Goal: Register for event/course

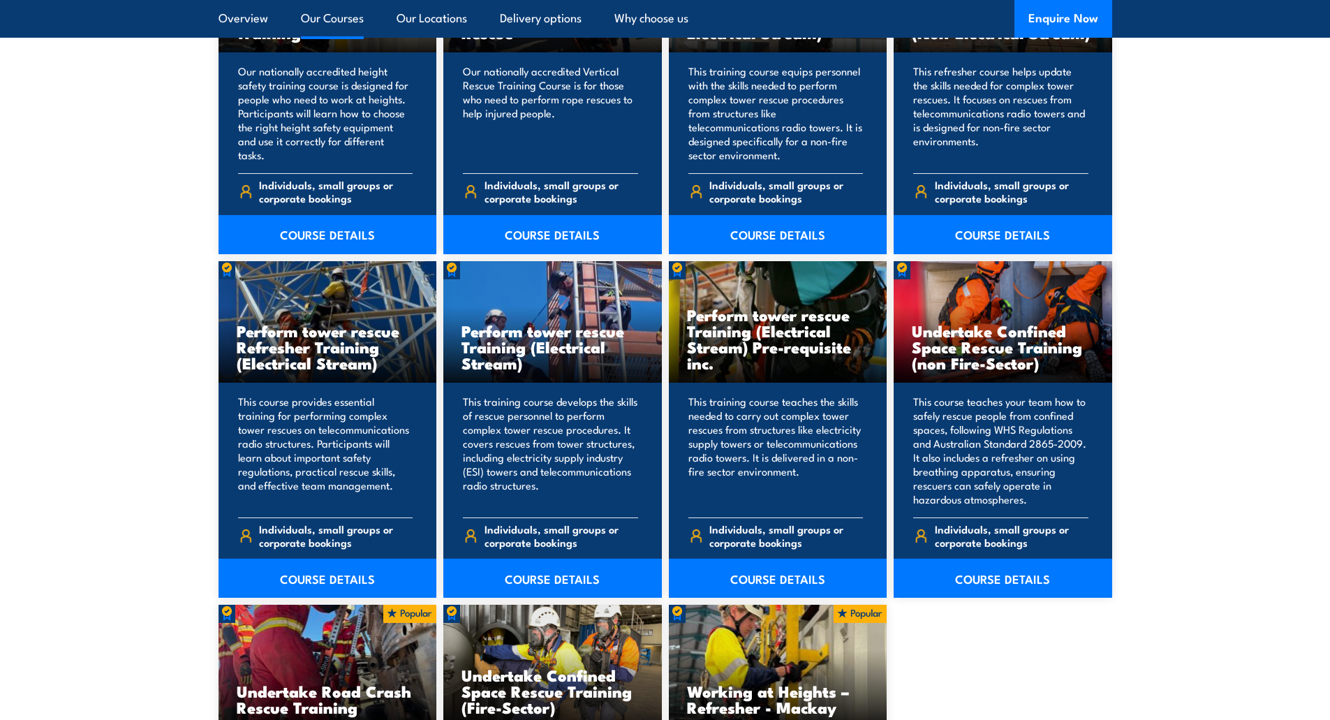
scroll to position [907, 0]
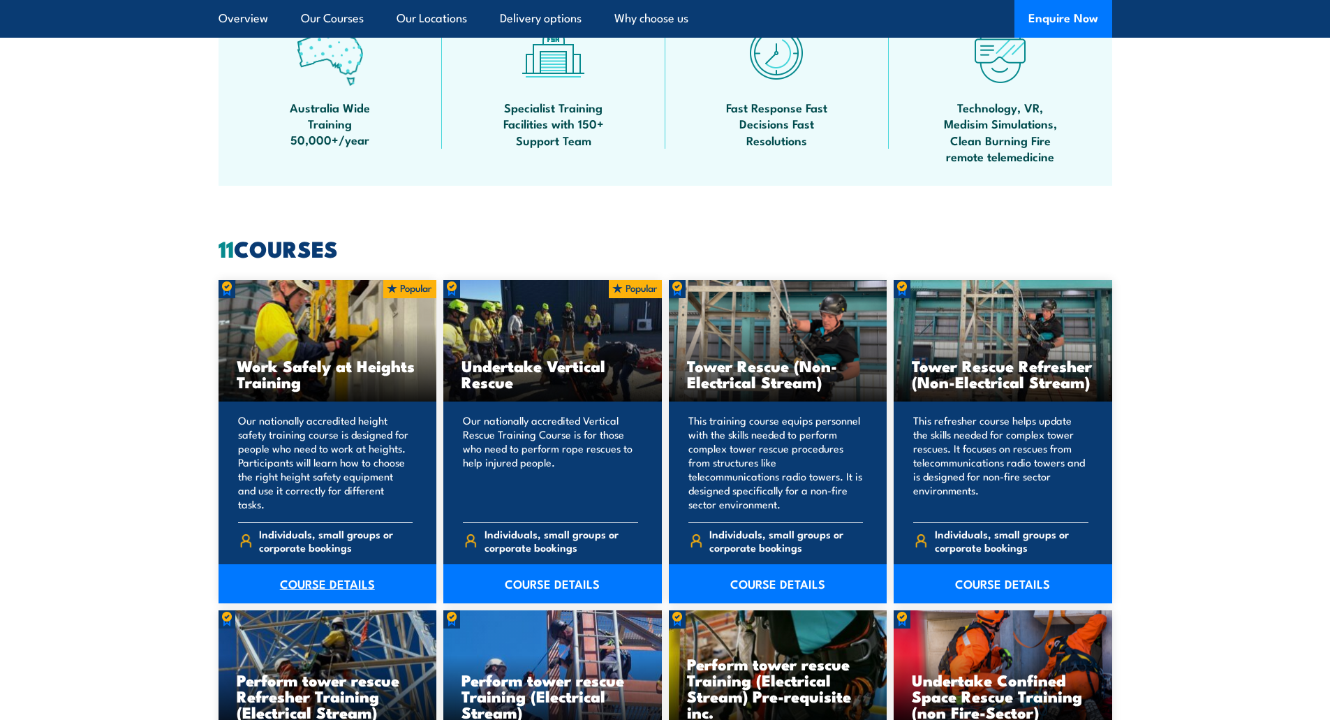
click at [295, 589] on link "COURSE DETAILS" at bounding box center [327, 583] width 218 height 39
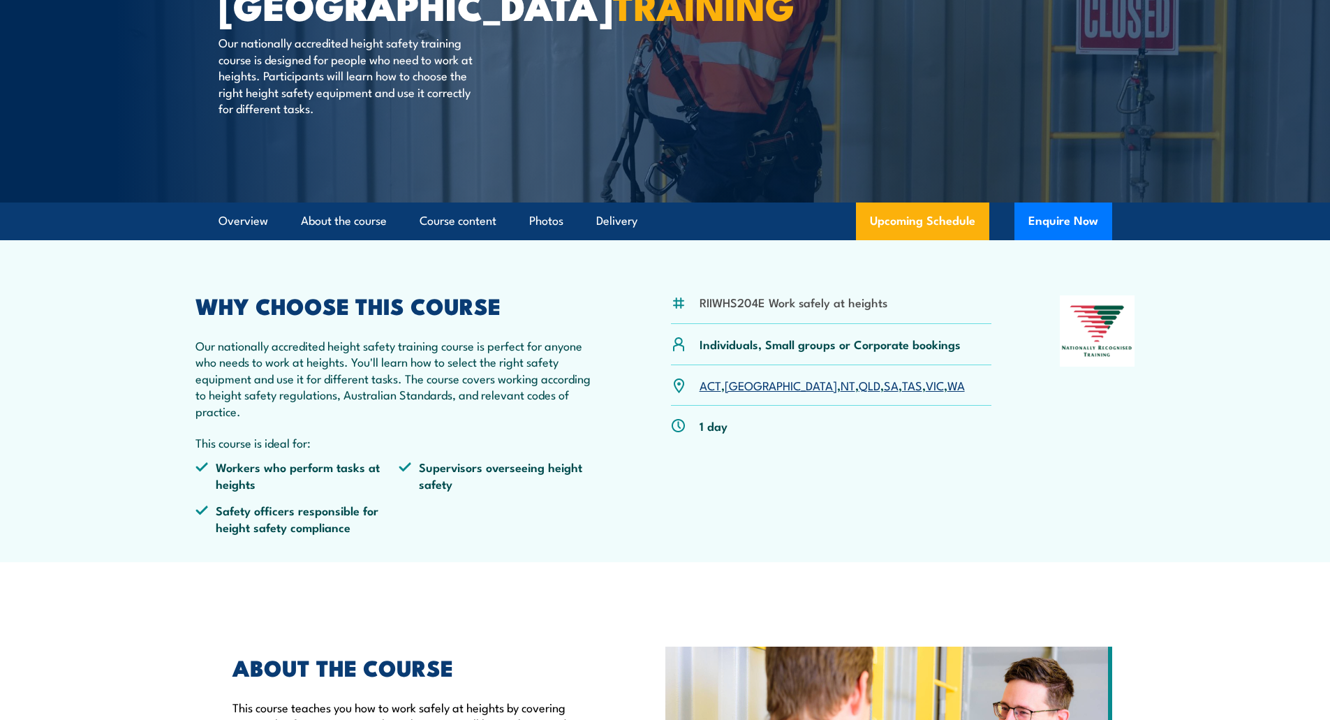
scroll to position [209, 0]
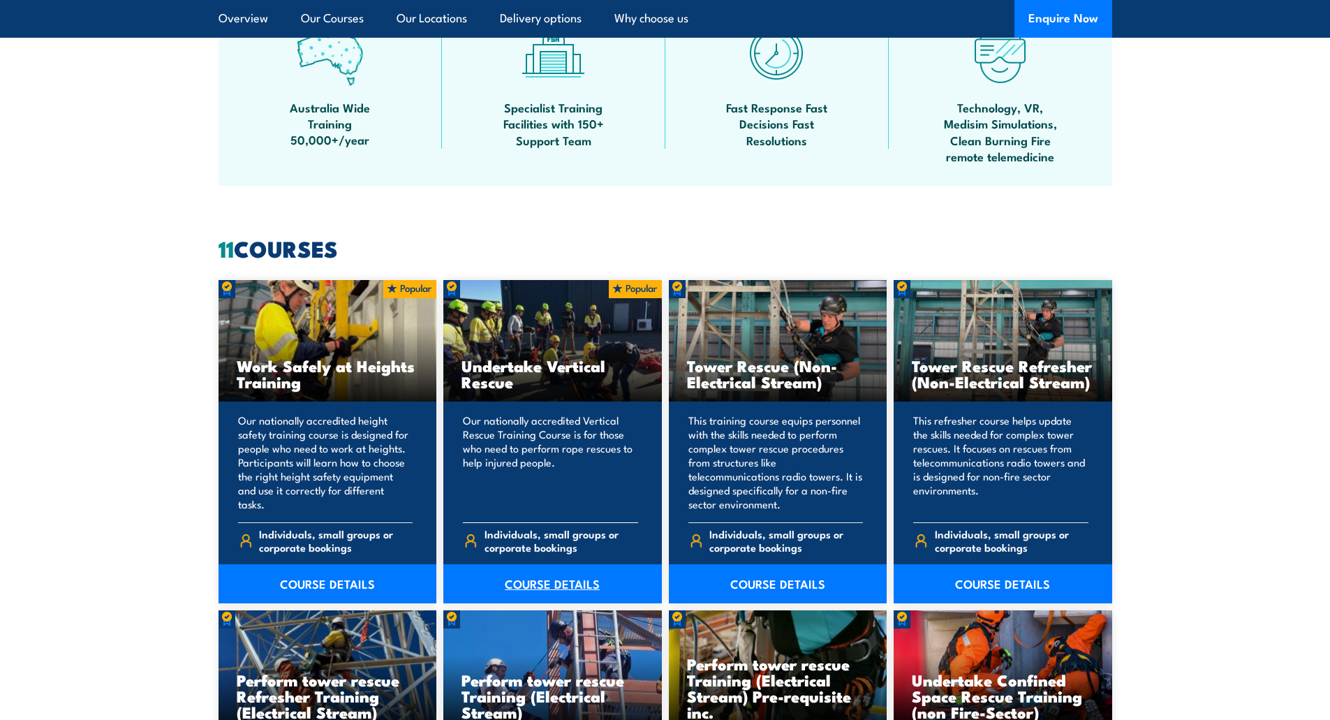
click at [546, 576] on link "COURSE DETAILS" at bounding box center [552, 583] width 218 height 39
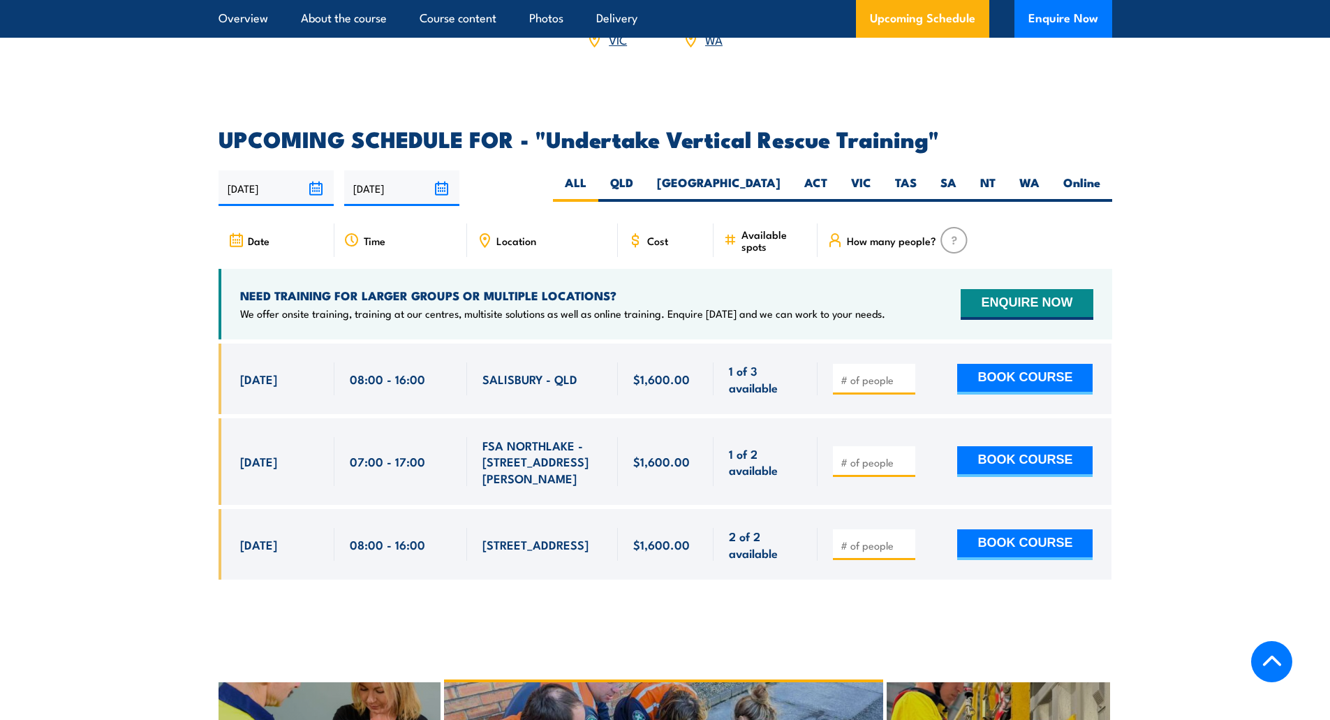
scroll to position [2164, 0]
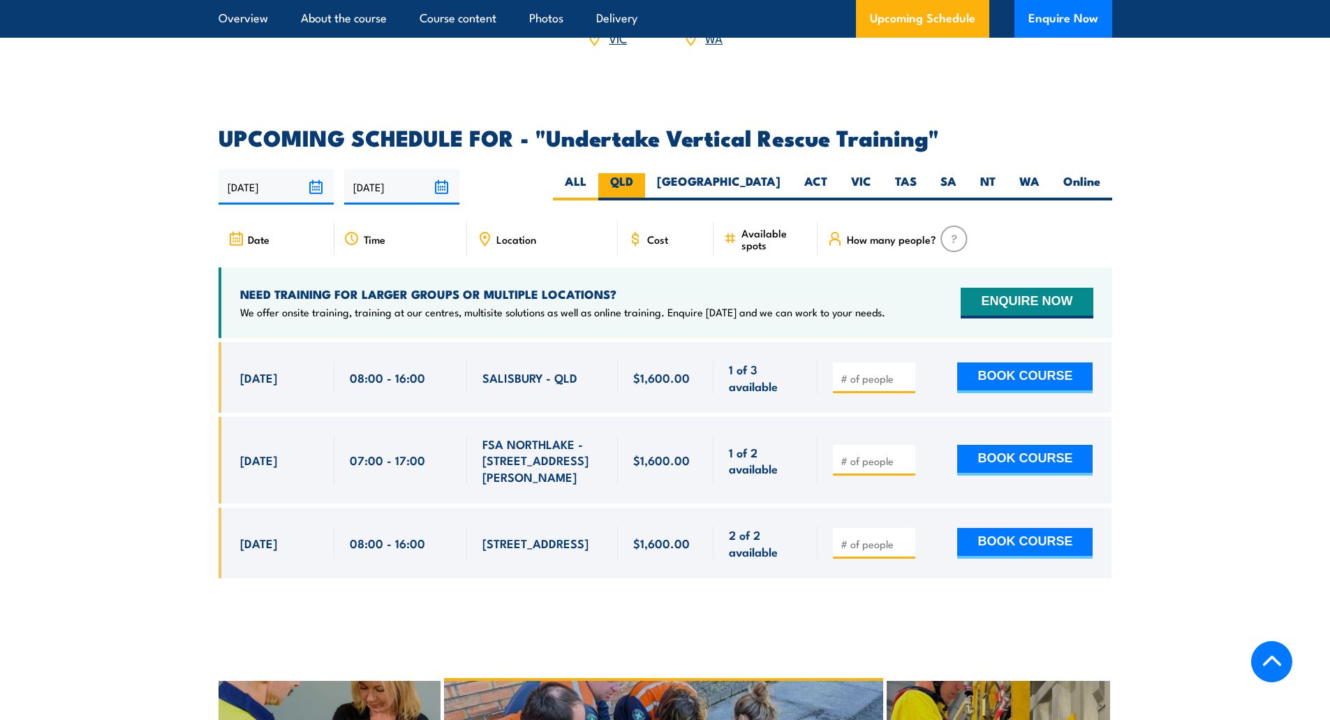
click at [645, 173] on label "QLD" at bounding box center [621, 186] width 47 height 27
click at [642, 173] on input "QLD" at bounding box center [637, 177] width 9 height 9
radio input "true"
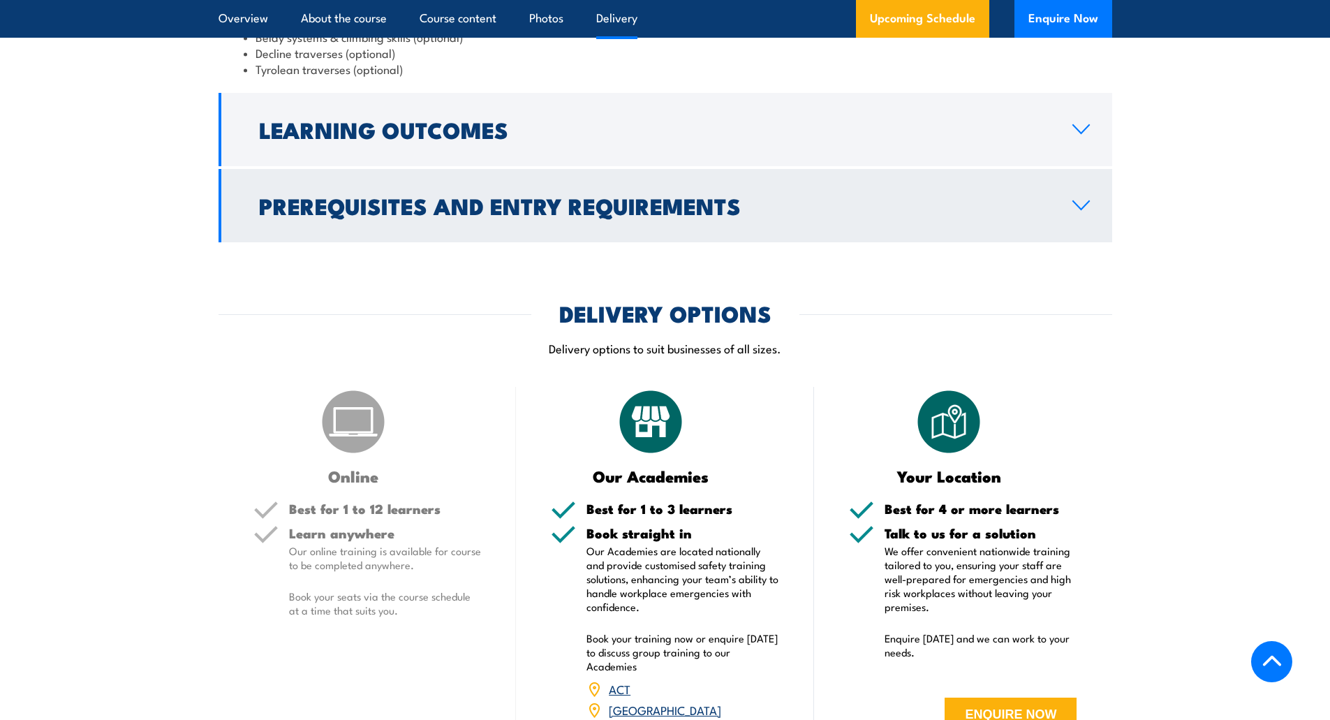
scroll to position [1642, 0]
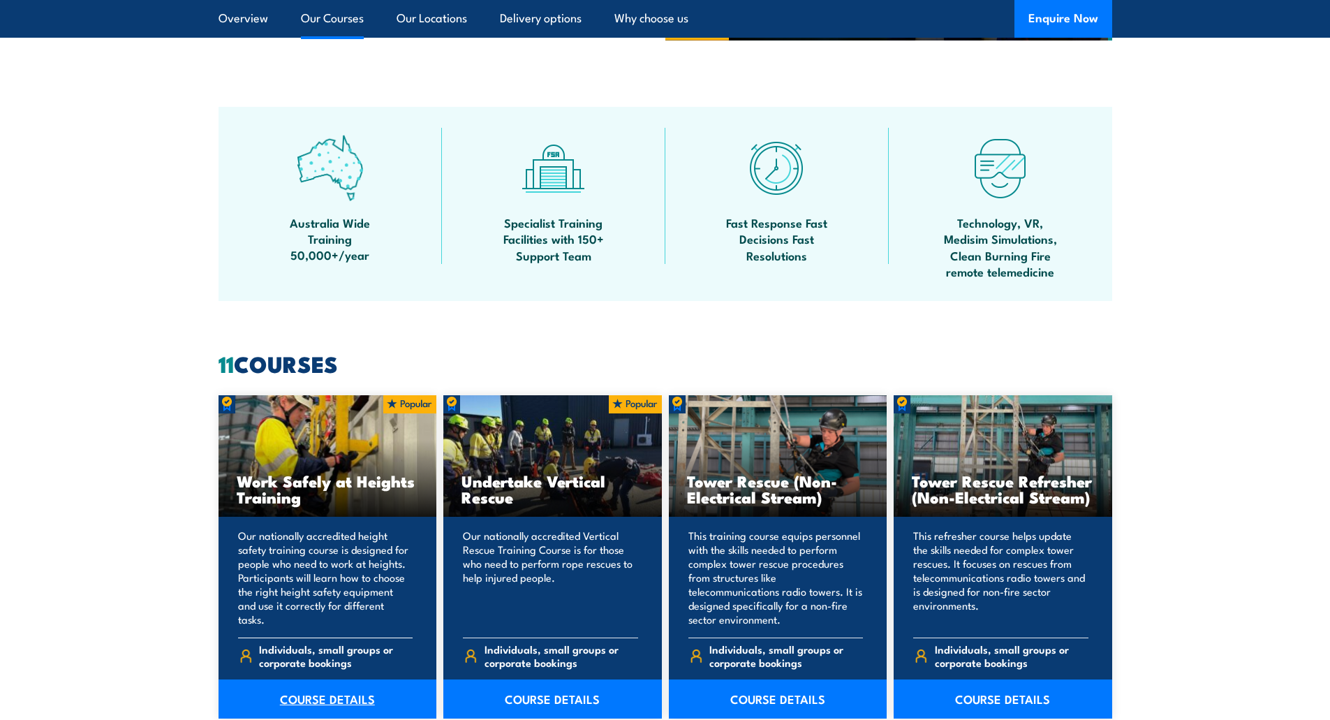
scroll to position [1047, 0]
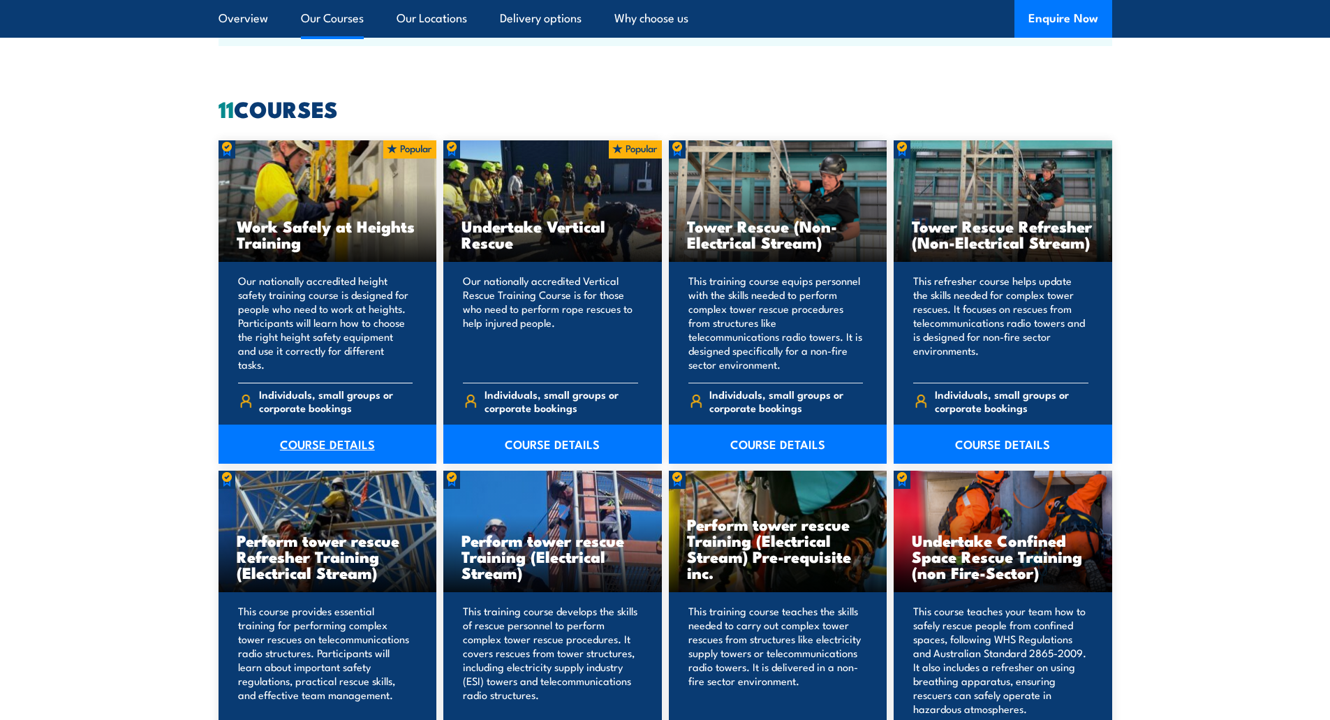
click at [353, 452] on link "COURSE DETAILS" at bounding box center [327, 443] width 218 height 39
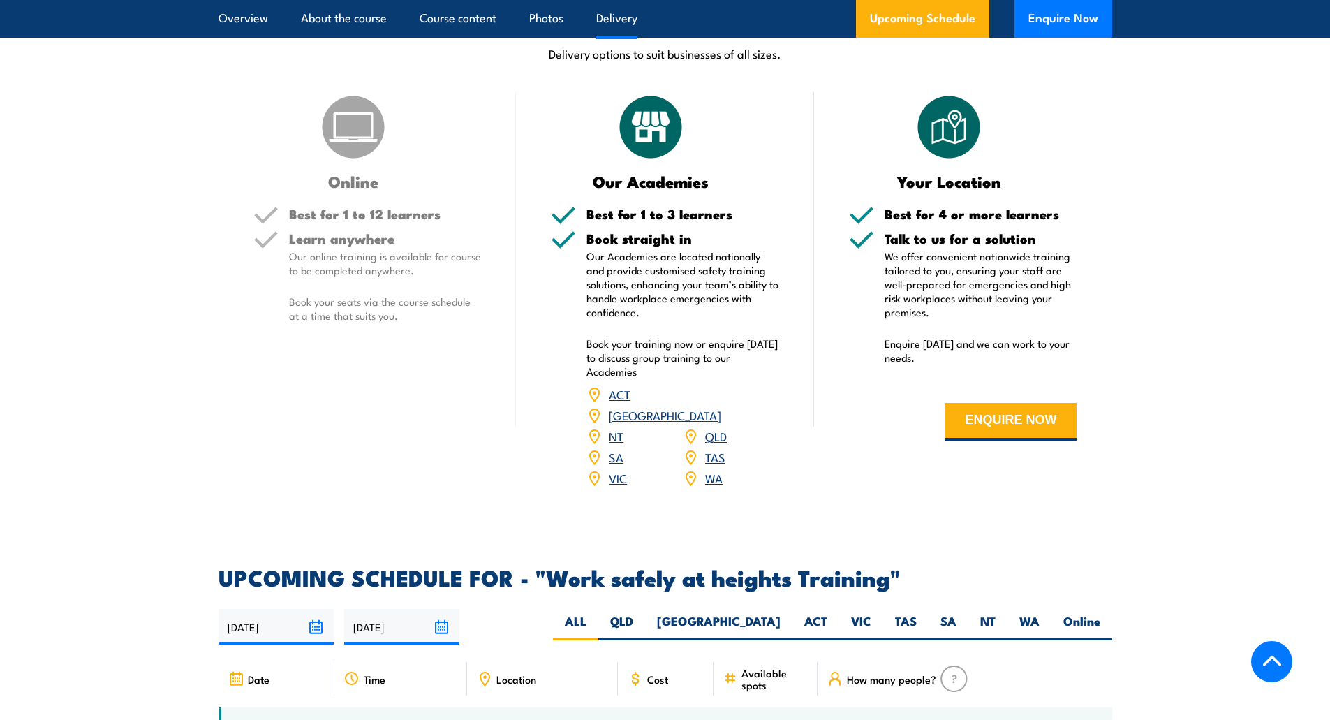
scroll to position [2024, 0]
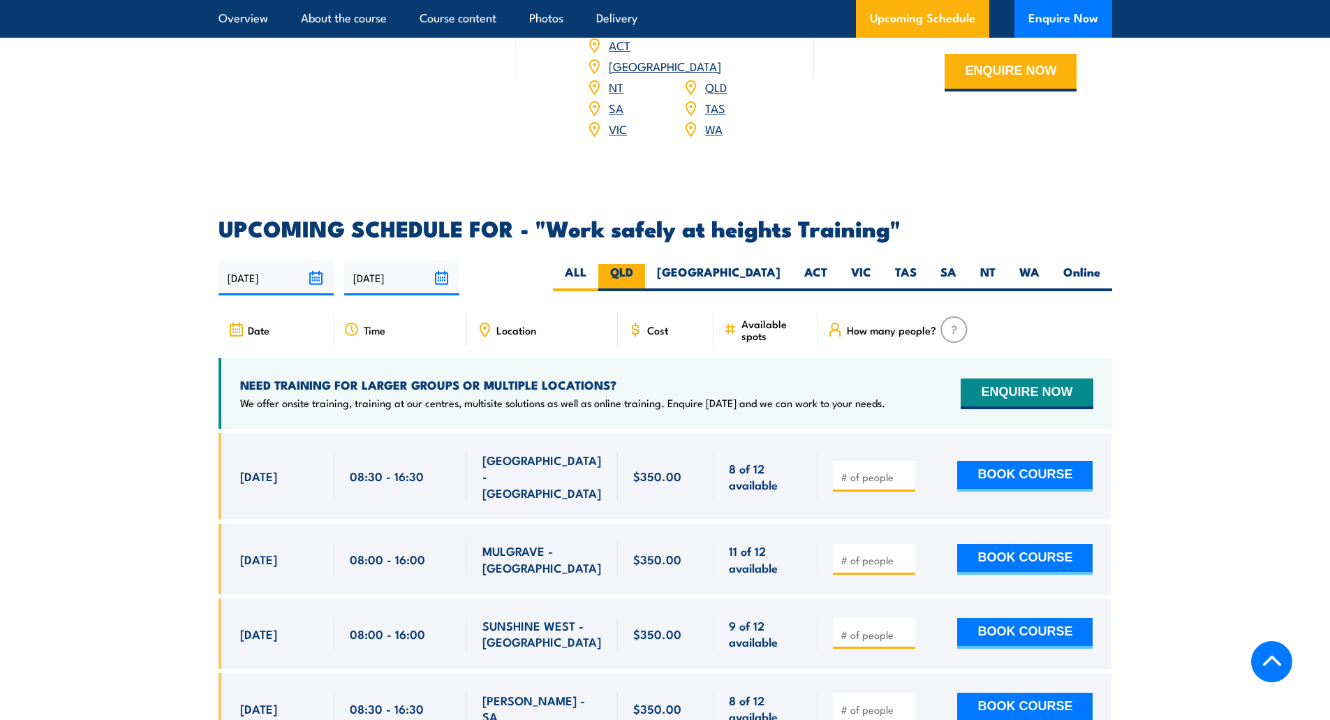
click at [645, 264] on label "QLD" at bounding box center [621, 277] width 47 height 27
click at [642, 264] on input "QLD" at bounding box center [637, 268] width 9 height 9
radio input "true"
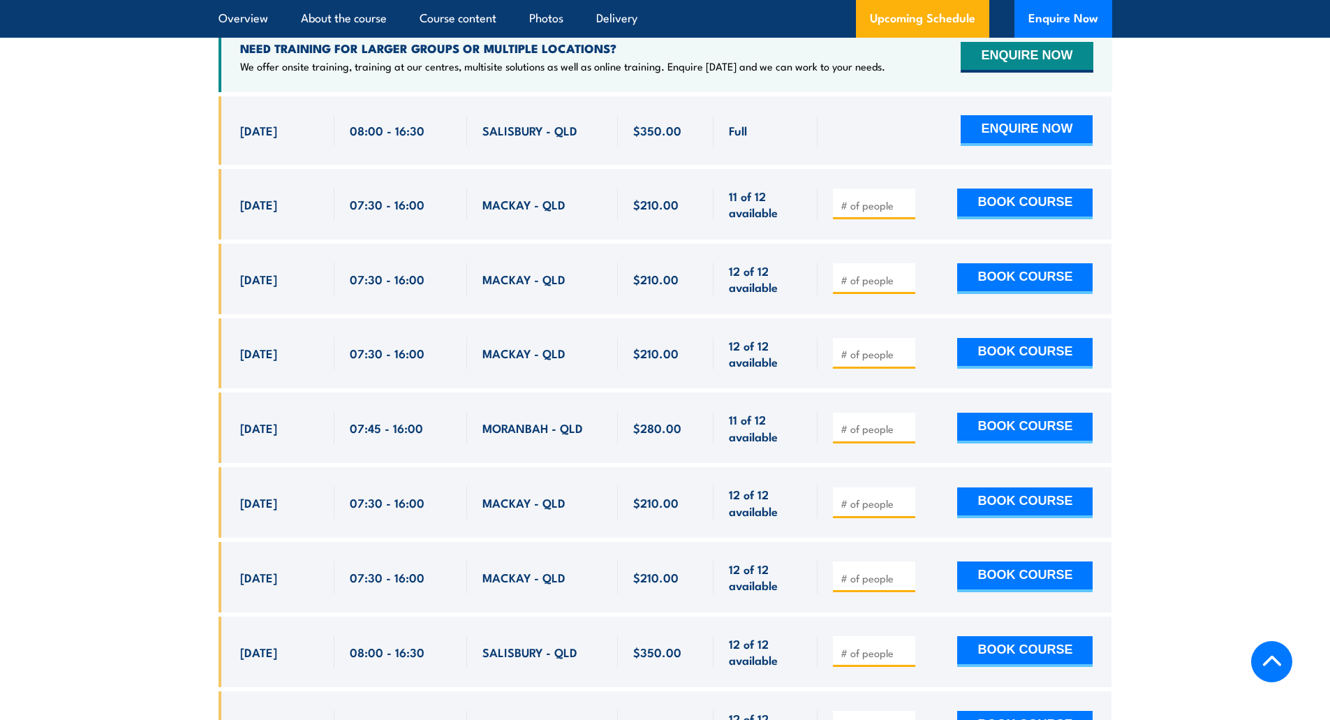
scroll to position [2430, 0]
